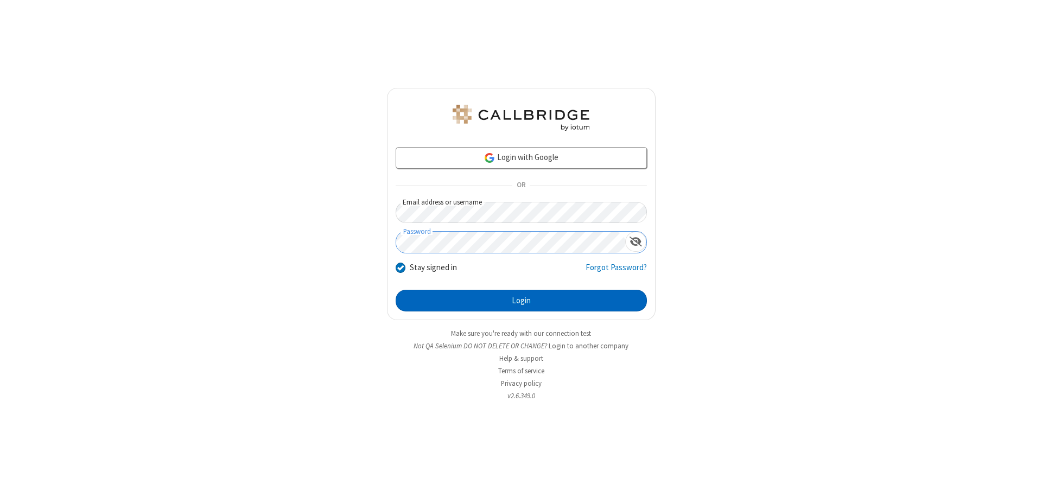
click at [521, 301] on button "Login" at bounding box center [521, 301] width 251 height 22
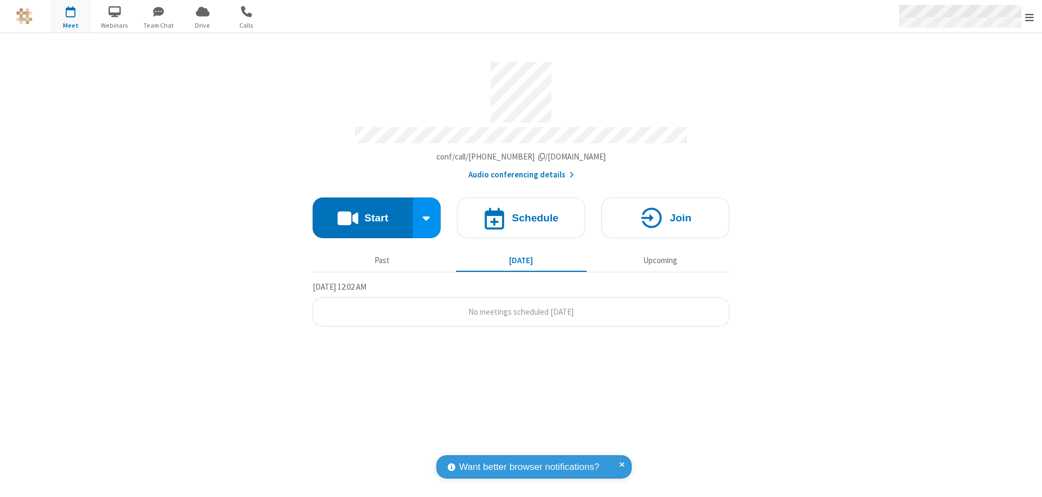
click at [1030, 17] on span "Open menu" at bounding box center [1029, 17] width 9 height 11
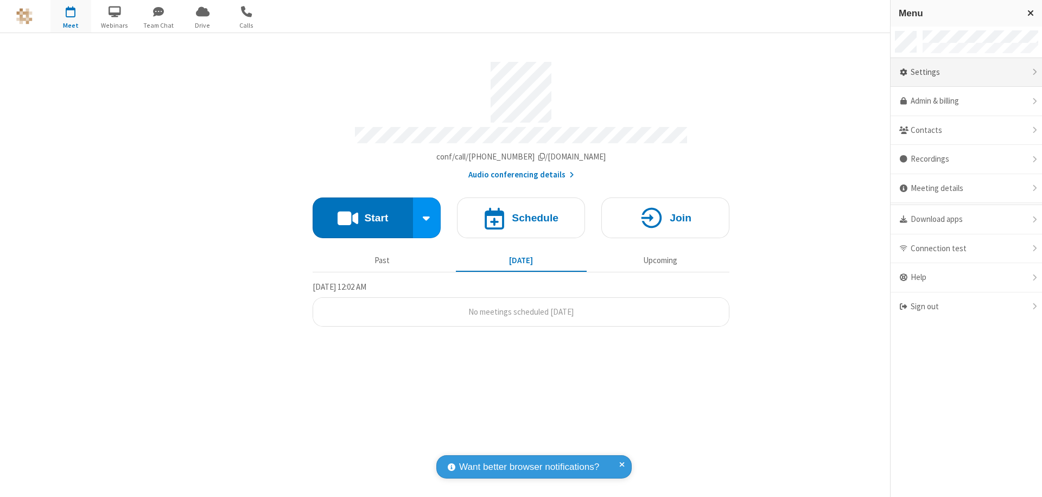
click at [966, 72] on div "Settings" at bounding box center [966, 72] width 151 height 29
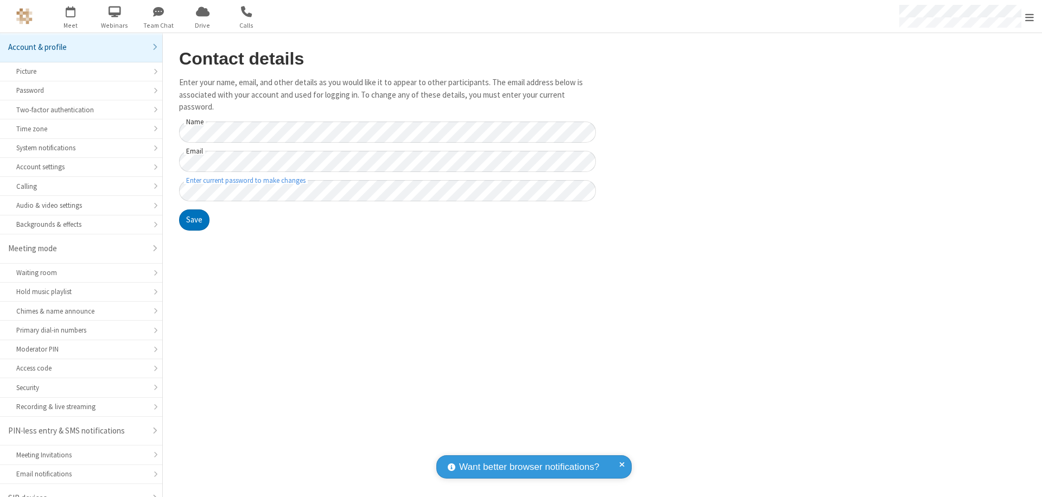
scroll to position [15, 0]
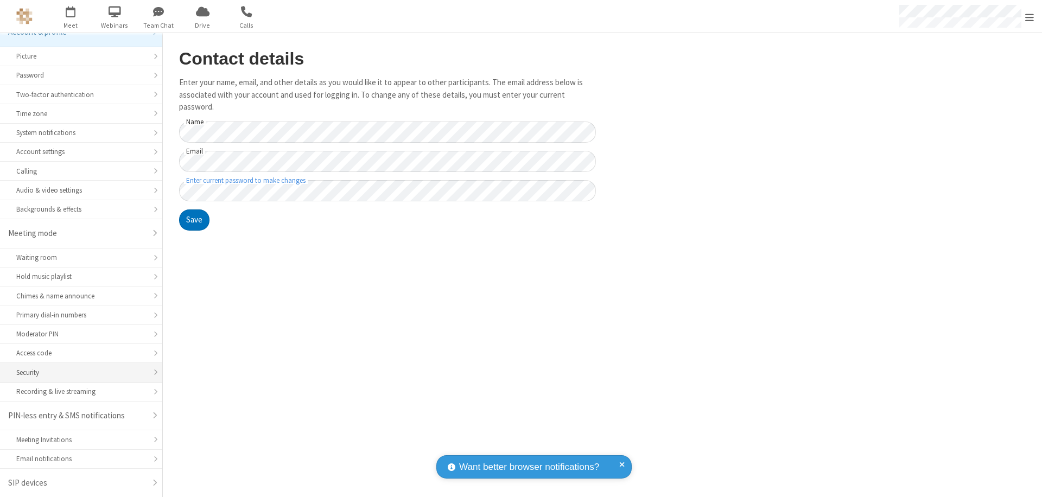
click at [77, 372] on div "Security" at bounding box center [81, 372] width 130 height 10
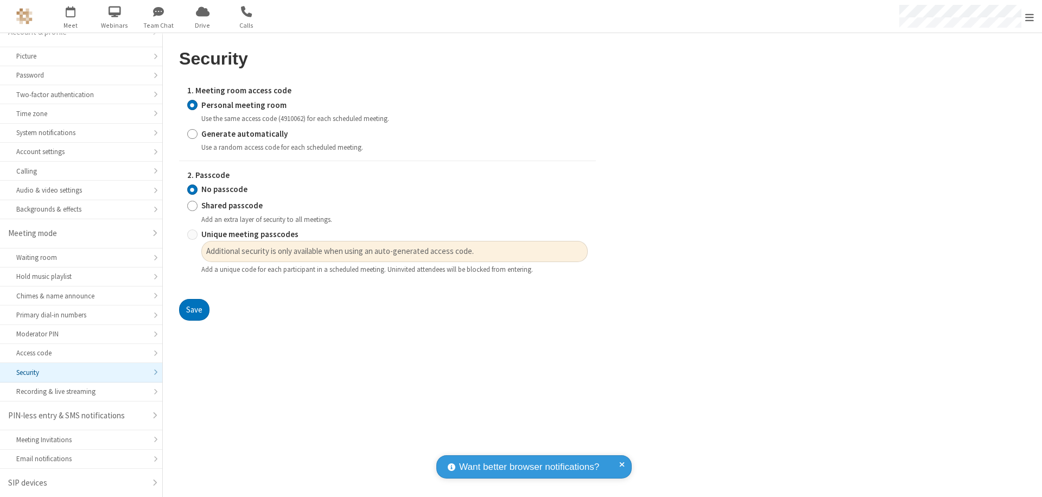
click at [192, 105] on input "Personal meeting room" at bounding box center [192, 104] width 10 height 11
click at [192, 189] on input "No passcode" at bounding box center [192, 189] width 10 height 11
click at [194, 310] on button "Save" at bounding box center [194, 310] width 30 height 22
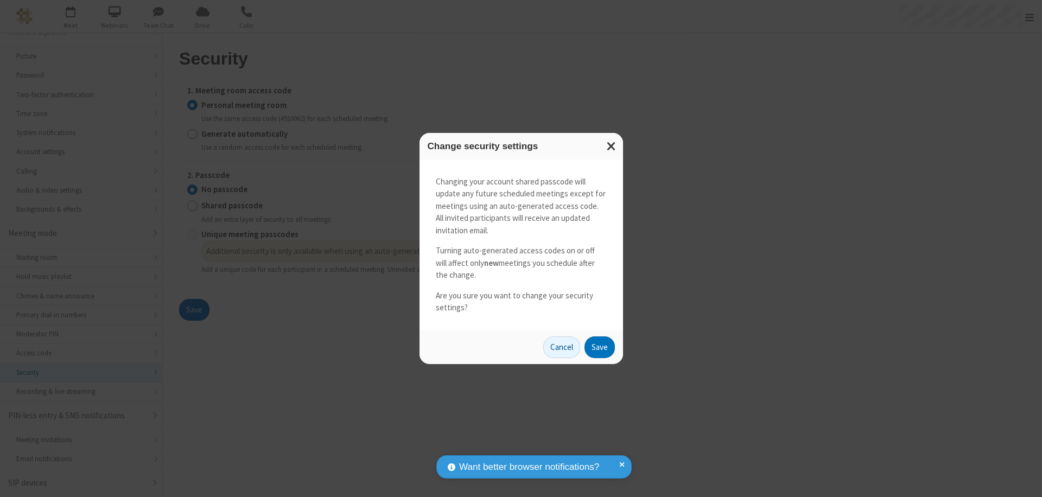
click at [599, 347] on button "Save" at bounding box center [600, 348] width 30 height 22
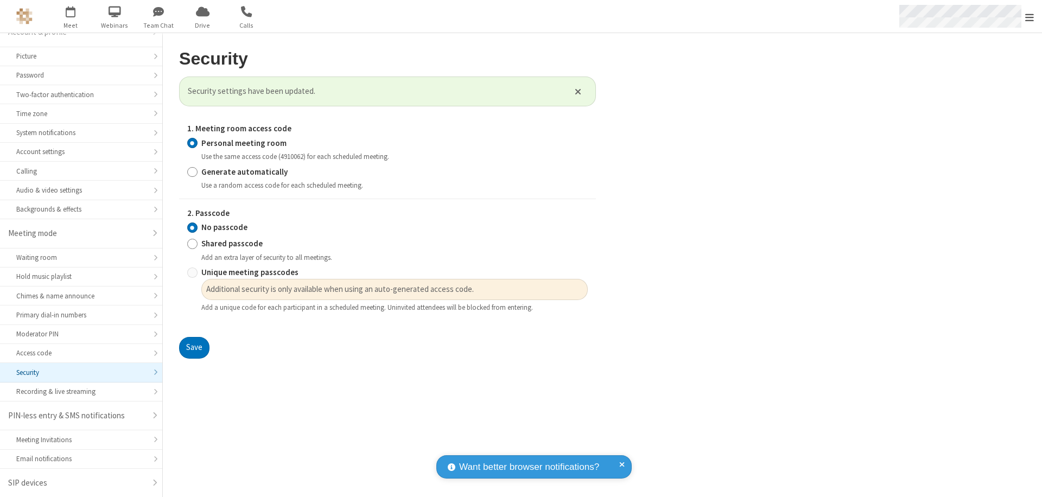
click at [1030, 17] on span "Open menu" at bounding box center [1029, 17] width 9 height 11
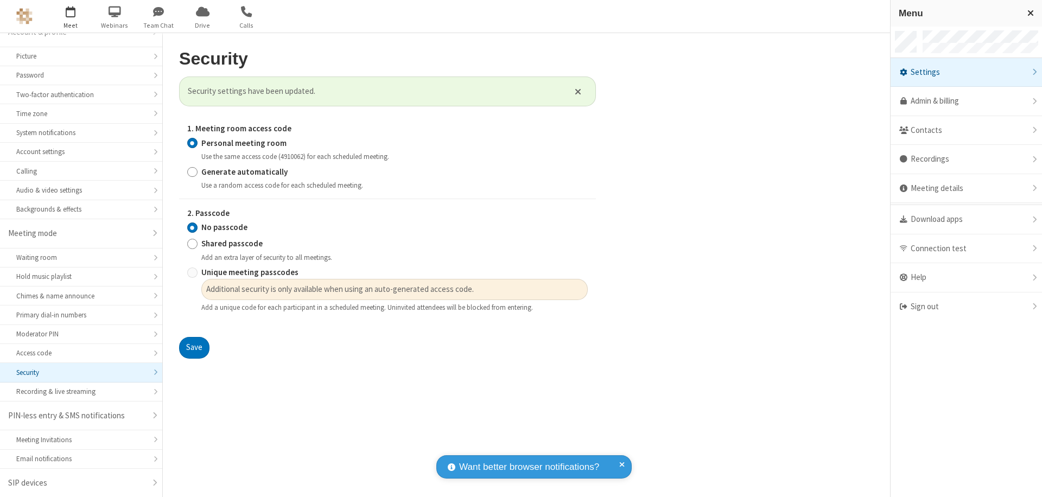
click at [71, 16] on span "button" at bounding box center [70, 11] width 41 height 18
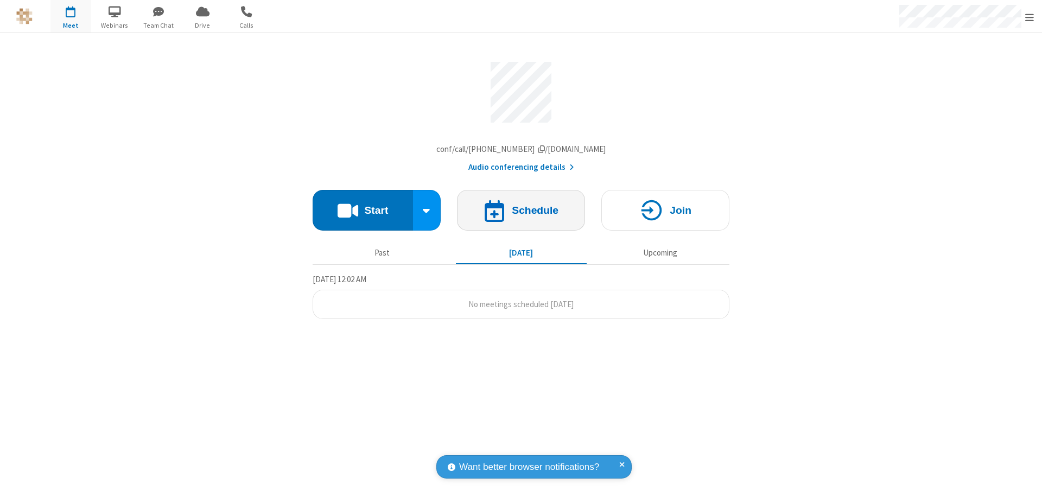
click at [521, 213] on h4 "Schedule" at bounding box center [535, 210] width 47 height 10
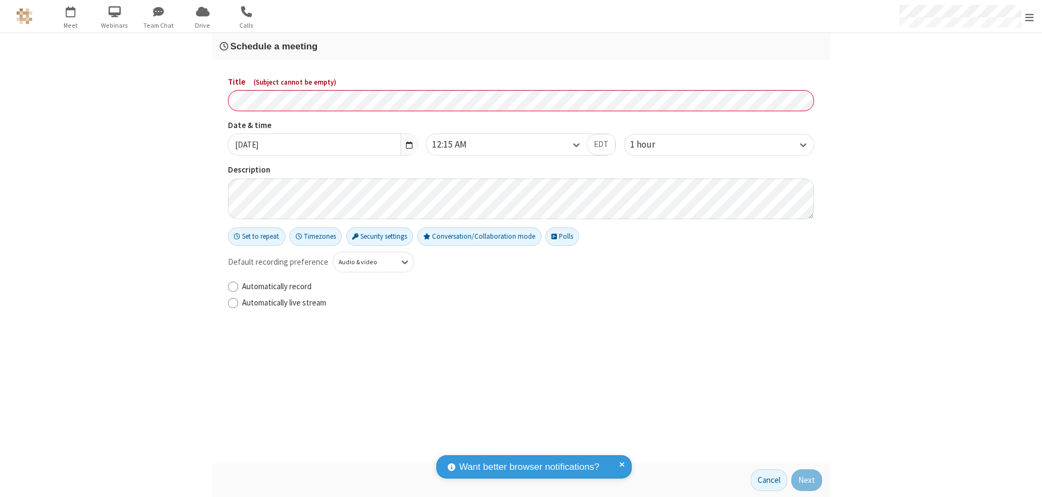
click at [521, 46] on h3 "Schedule a meeting" at bounding box center [521, 46] width 602 height 10
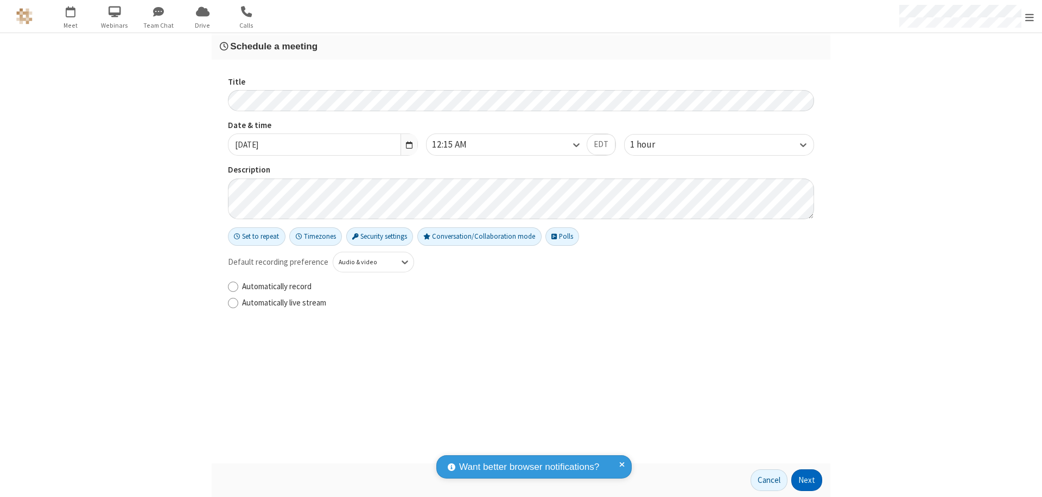
click at [807, 480] on button "Next" at bounding box center [806, 480] width 31 height 22
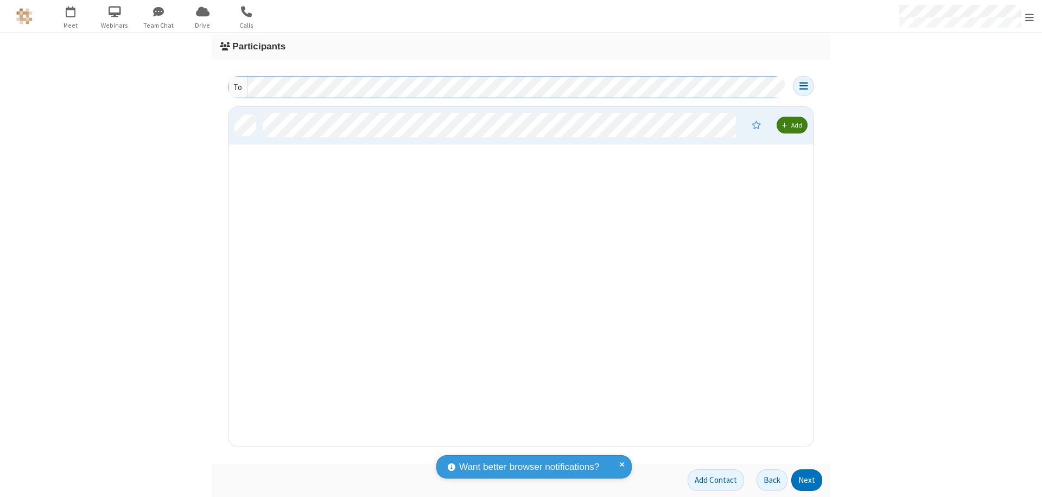
scroll to position [332, 577]
click at [807, 480] on button "Next" at bounding box center [806, 480] width 31 height 22
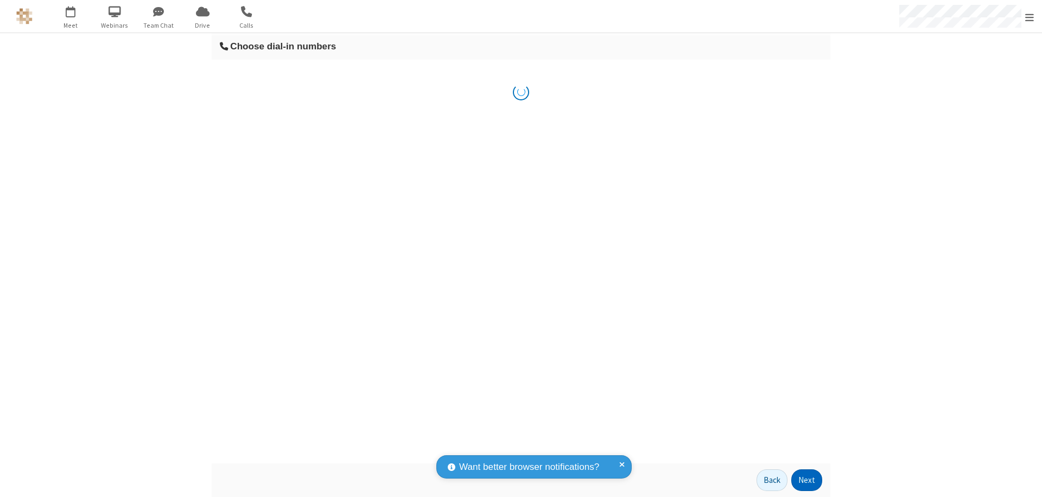
click at [807, 480] on button "Next" at bounding box center [806, 480] width 31 height 22
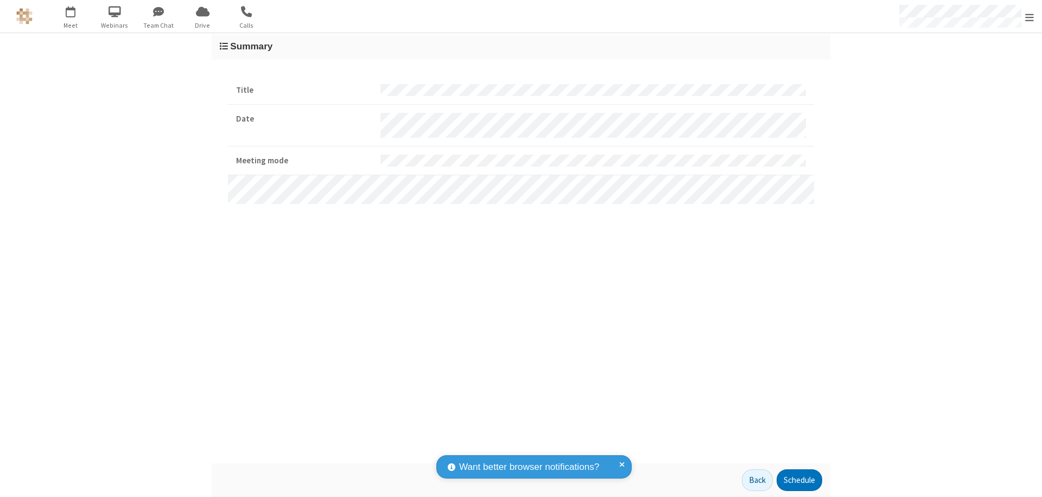
click at [799, 480] on button "Schedule" at bounding box center [800, 480] width 46 height 22
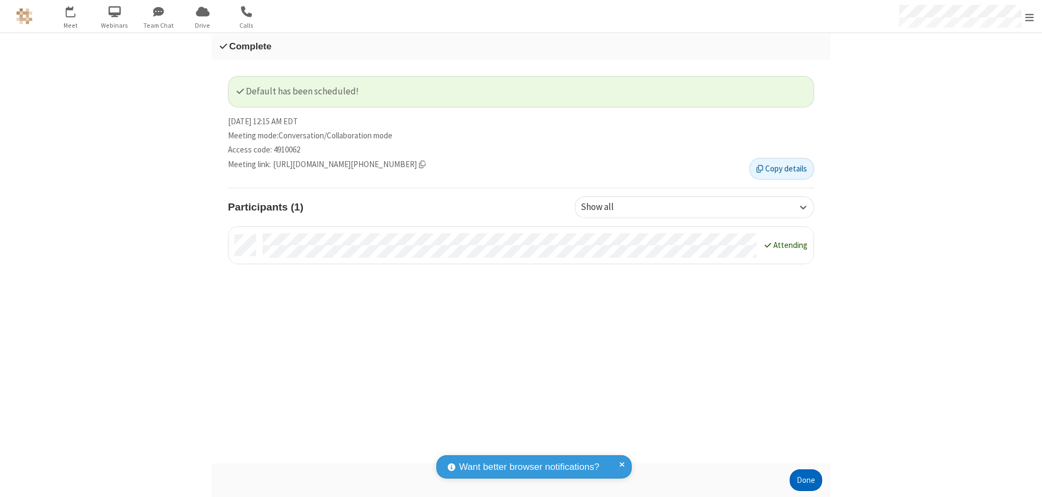
click at [806, 480] on button "Done" at bounding box center [806, 480] width 33 height 22
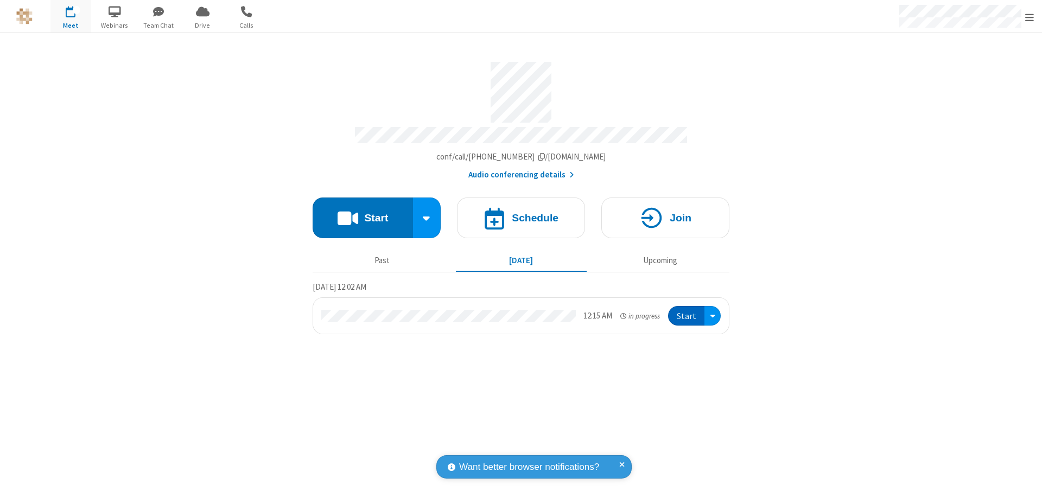
click at [687, 311] on button "Start" at bounding box center [686, 316] width 36 height 20
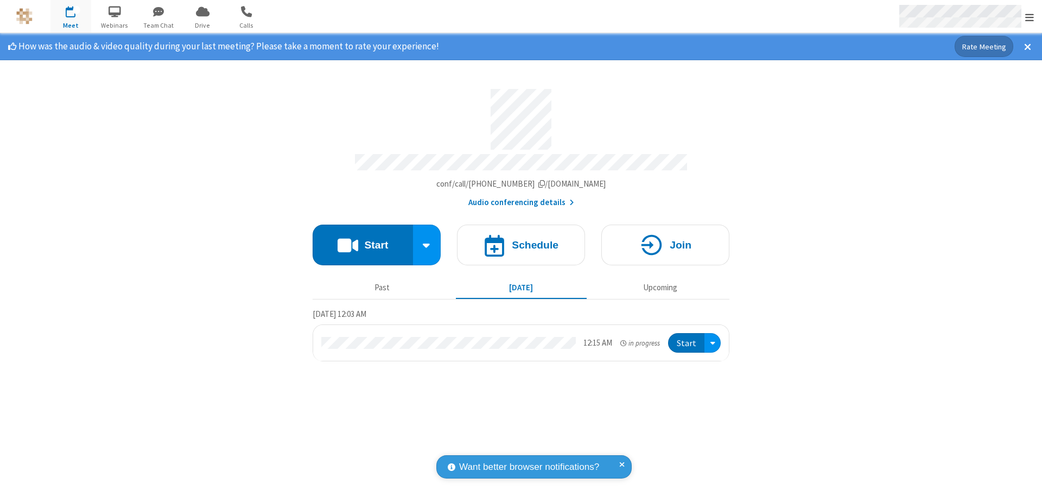
click at [1030, 17] on span "Open menu" at bounding box center [1029, 17] width 9 height 11
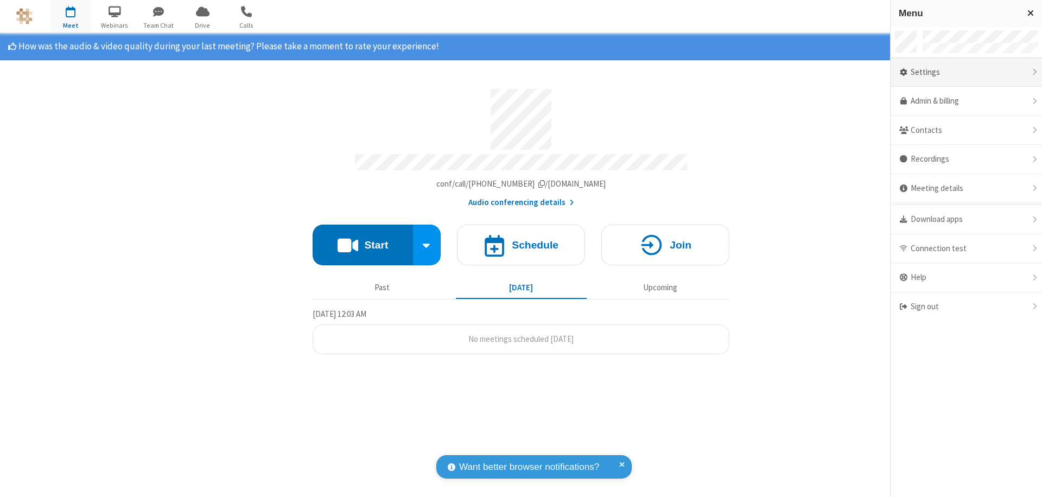
click at [966, 72] on div "Settings" at bounding box center [966, 72] width 151 height 29
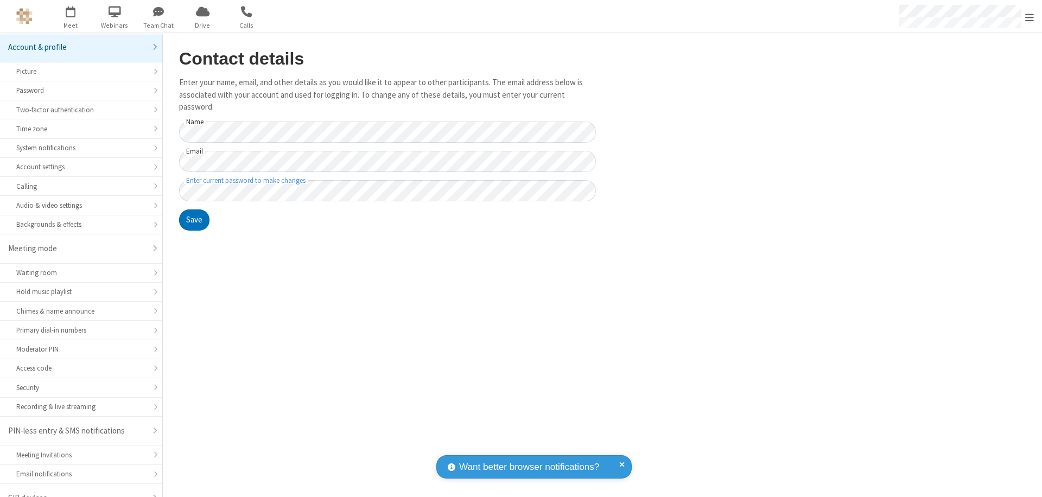
scroll to position [15, 0]
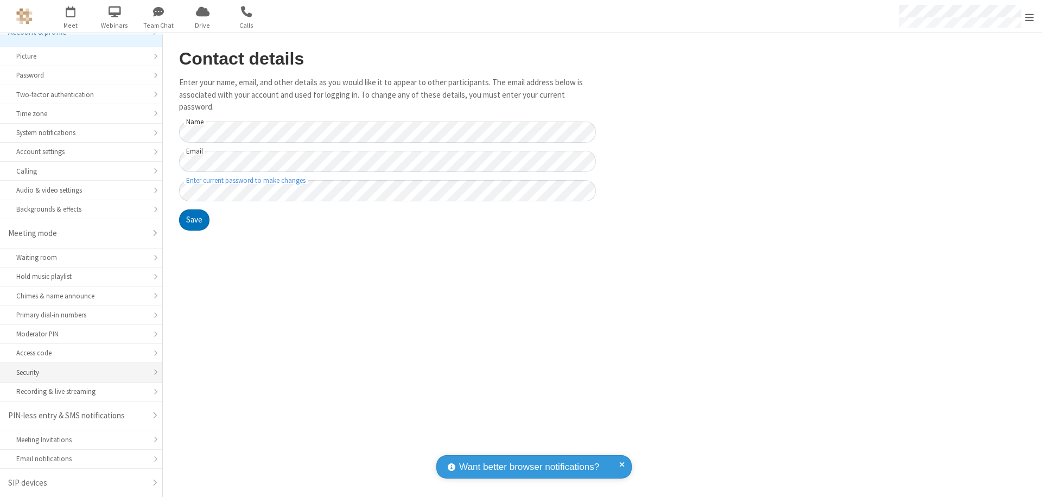
click at [77, 372] on div "Security" at bounding box center [81, 372] width 130 height 10
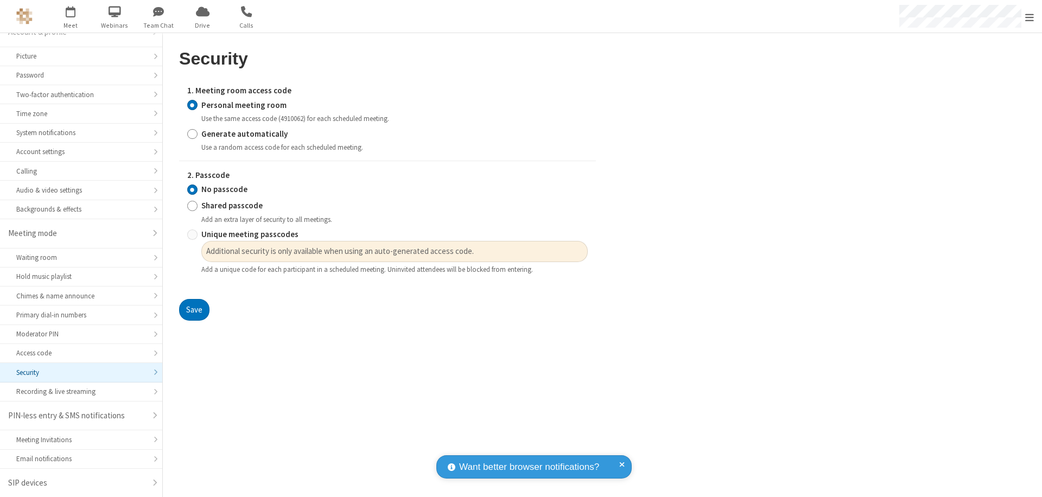
click at [192, 105] on input "Personal meeting room" at bounding box center [192, 104] width 10 height 11
click at [192, 189] on input "No passcode" at bounding box center [192, 189] width 10 height 11
click at [194, 310] on button "Save" at bounding box center [194, 310] width 30 height 22
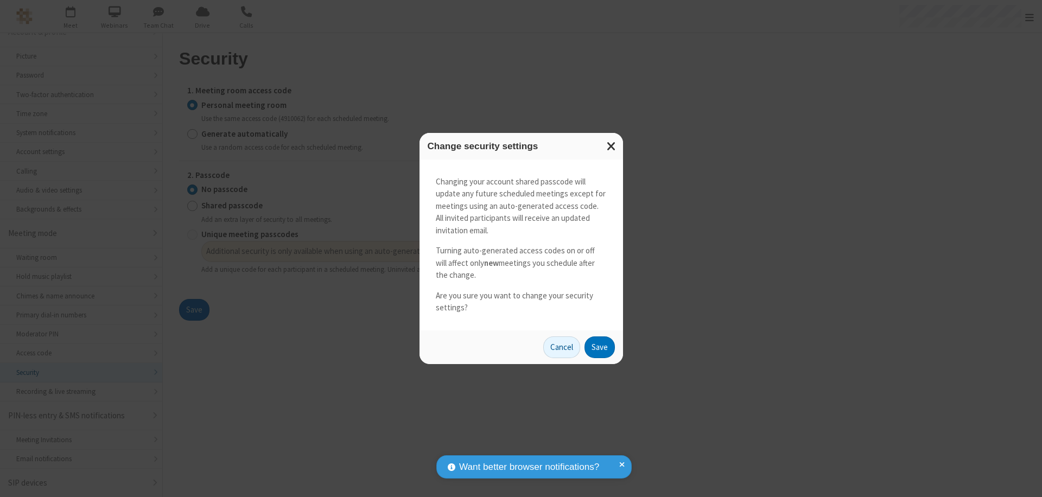
click at [599, 347] on button "Save" at bounding box center [600, 348] width 30 height 22
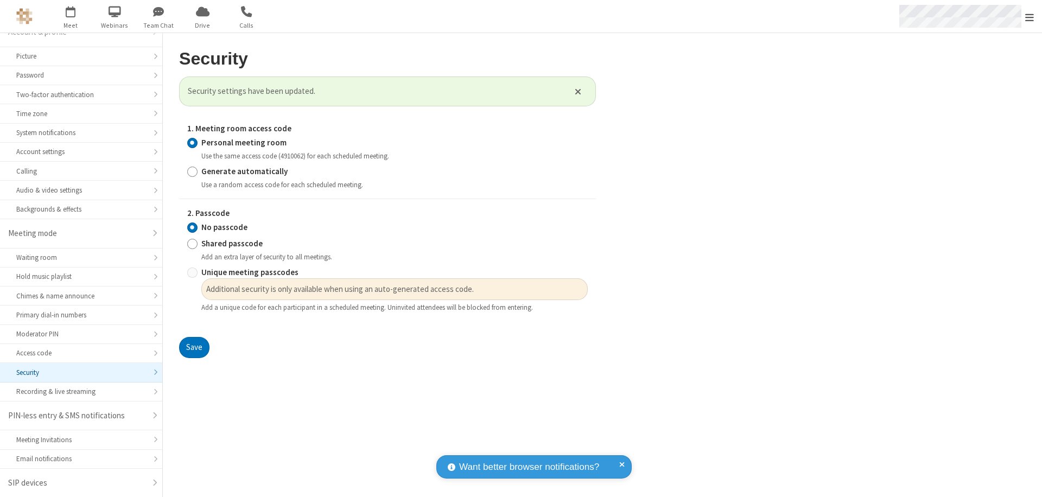
click at [1030, 16] on span "Open menu" at bounding box center [1029, 17] width 9 height 11
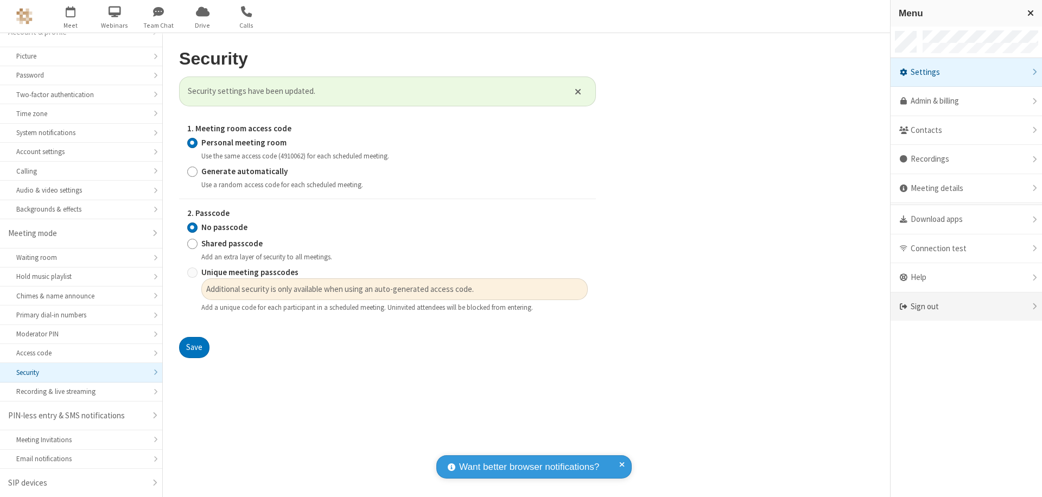
click at [966, 307] on div "Sign out" at bounding box center [966, 307] width 151 height 29
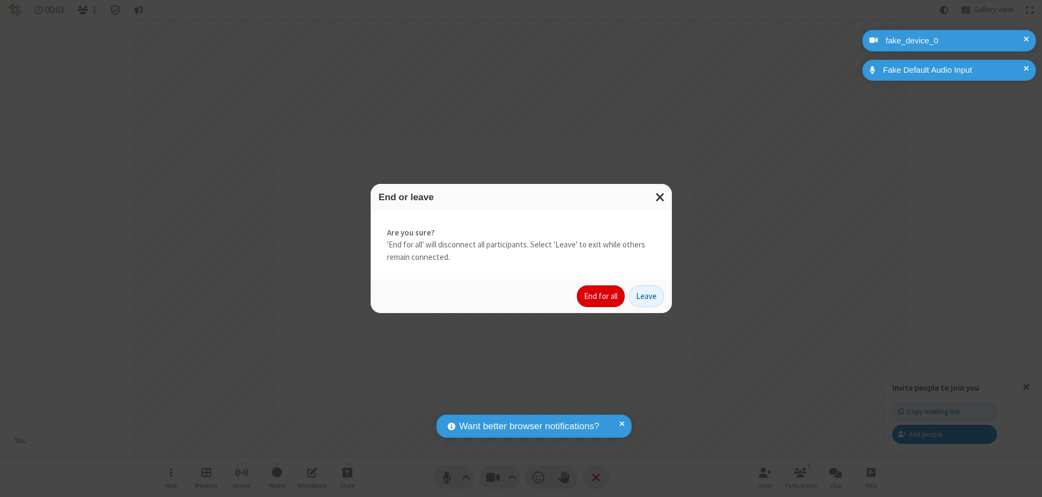
click at [601, 296] on button "End for all" at bounding box center [601, 296] width 48 height 22
